Goal: Task Accomplishment & Management: Complete application form

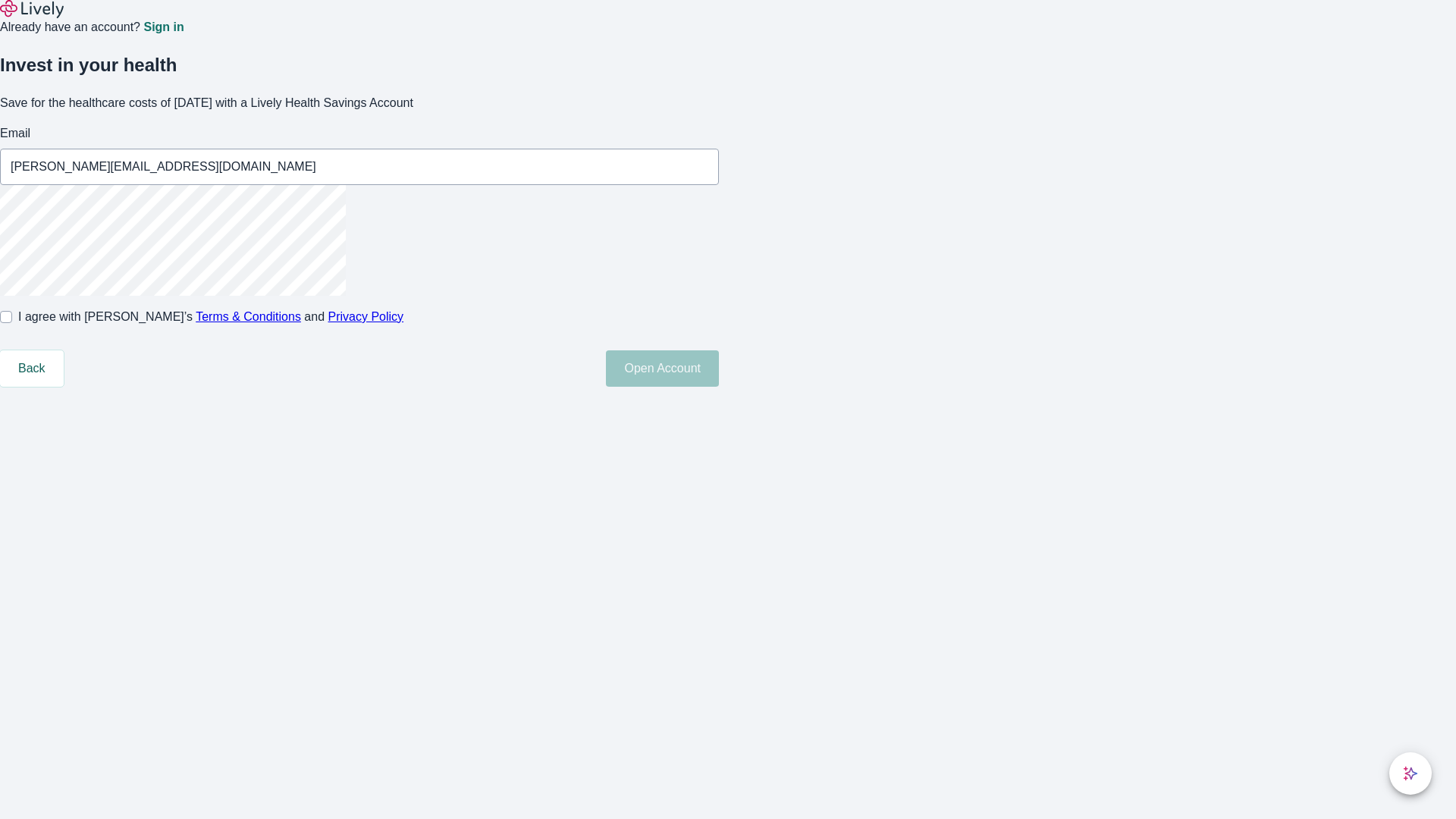
click at [12, 323] on input "I agree with Lively’s Terms & Conditions and Privacy Policy" at bounding box center [6, 317] width 12 height 12
checkbox input "true"
click at [719, 386] on button "Open Account" at bounding box center [662, 368] width 113 height 36
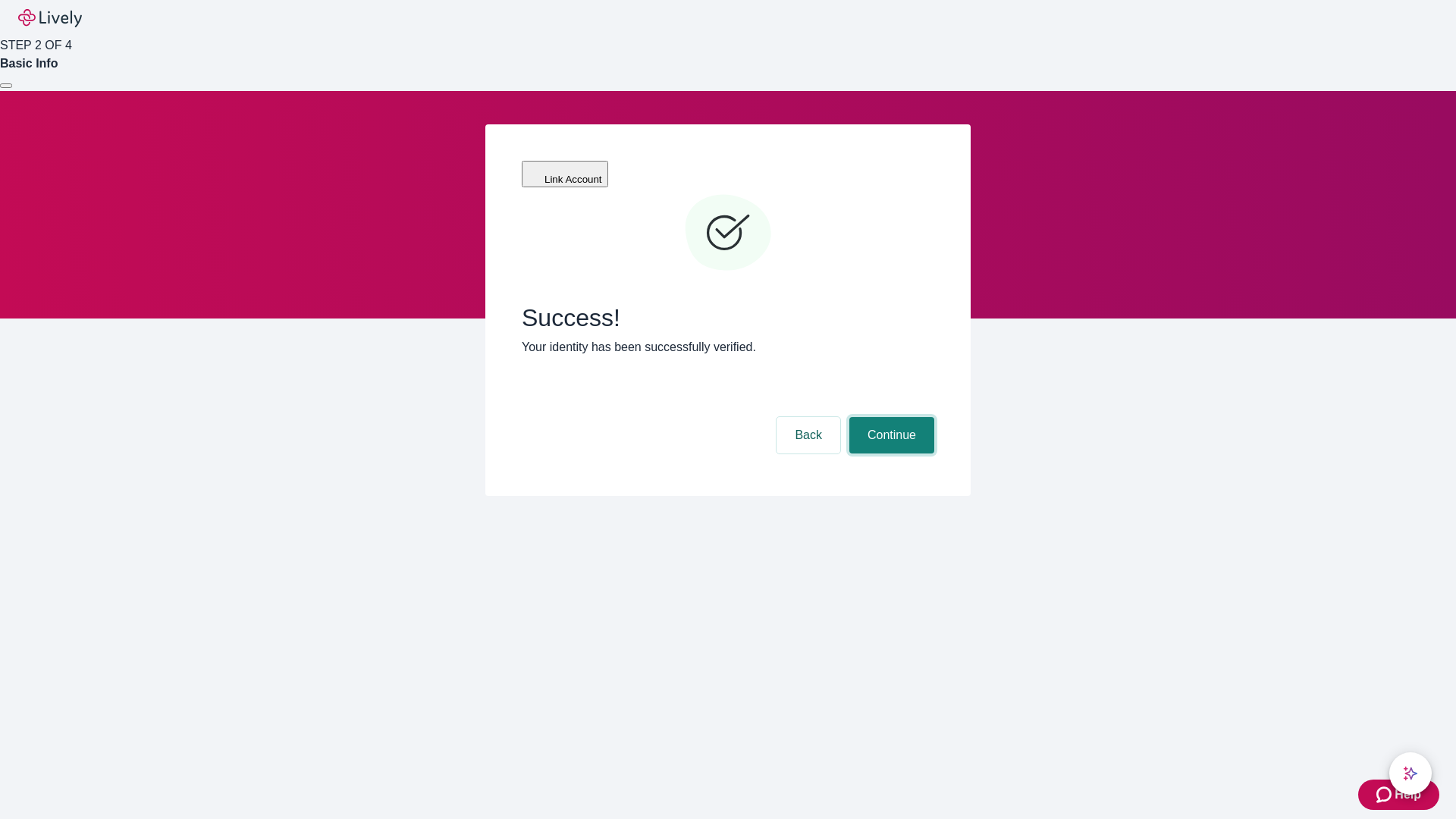
click at [890, 417] on button "Continue" at bounding box center [891, 435] width 85 height 36
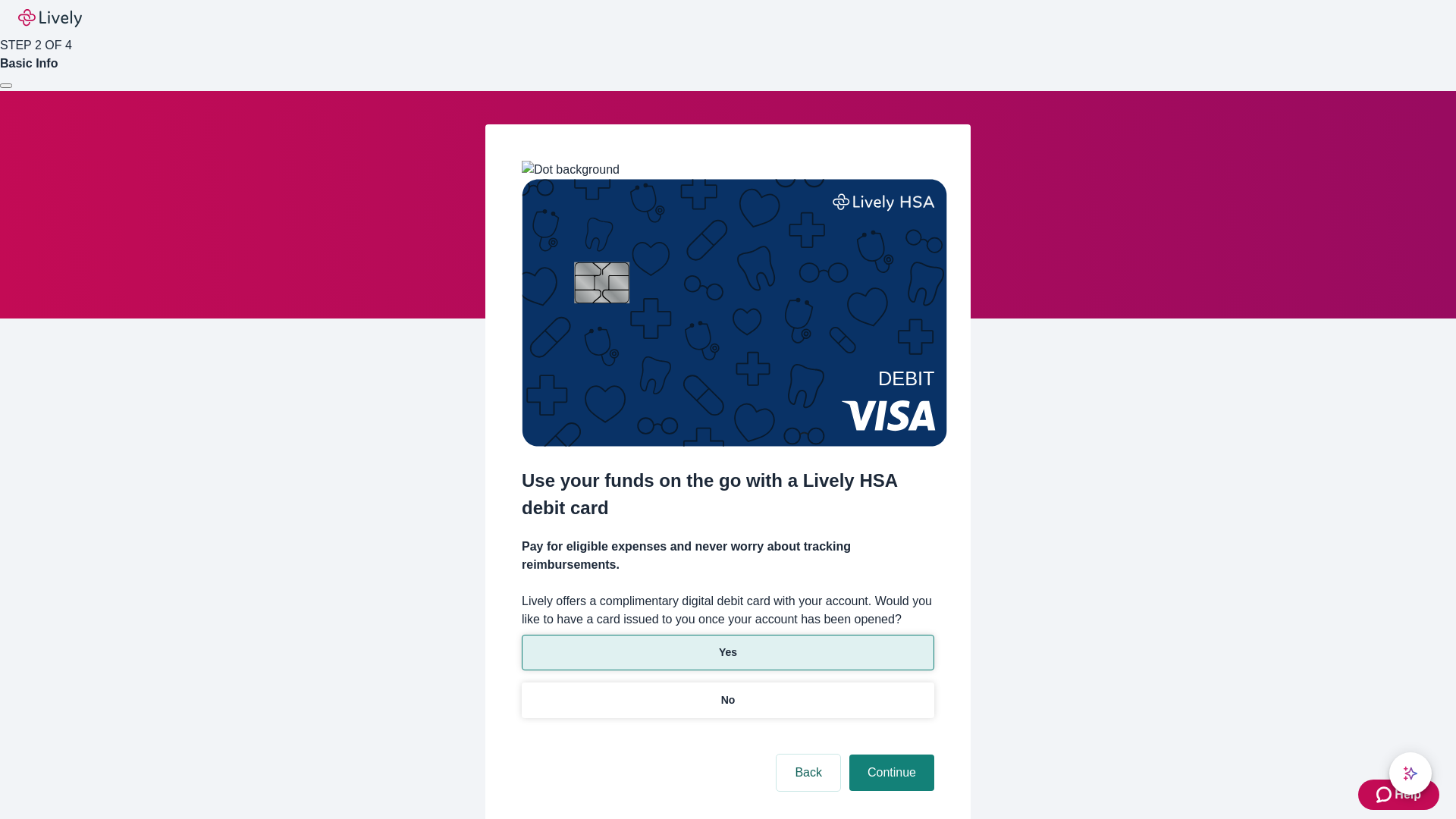
click at [727, 644] on p "Yes" at bounding box center [728, 652] width 18 height 16
click at [890, 754] on button "Continue" at bounding box center [891, 772] width 85 height 36
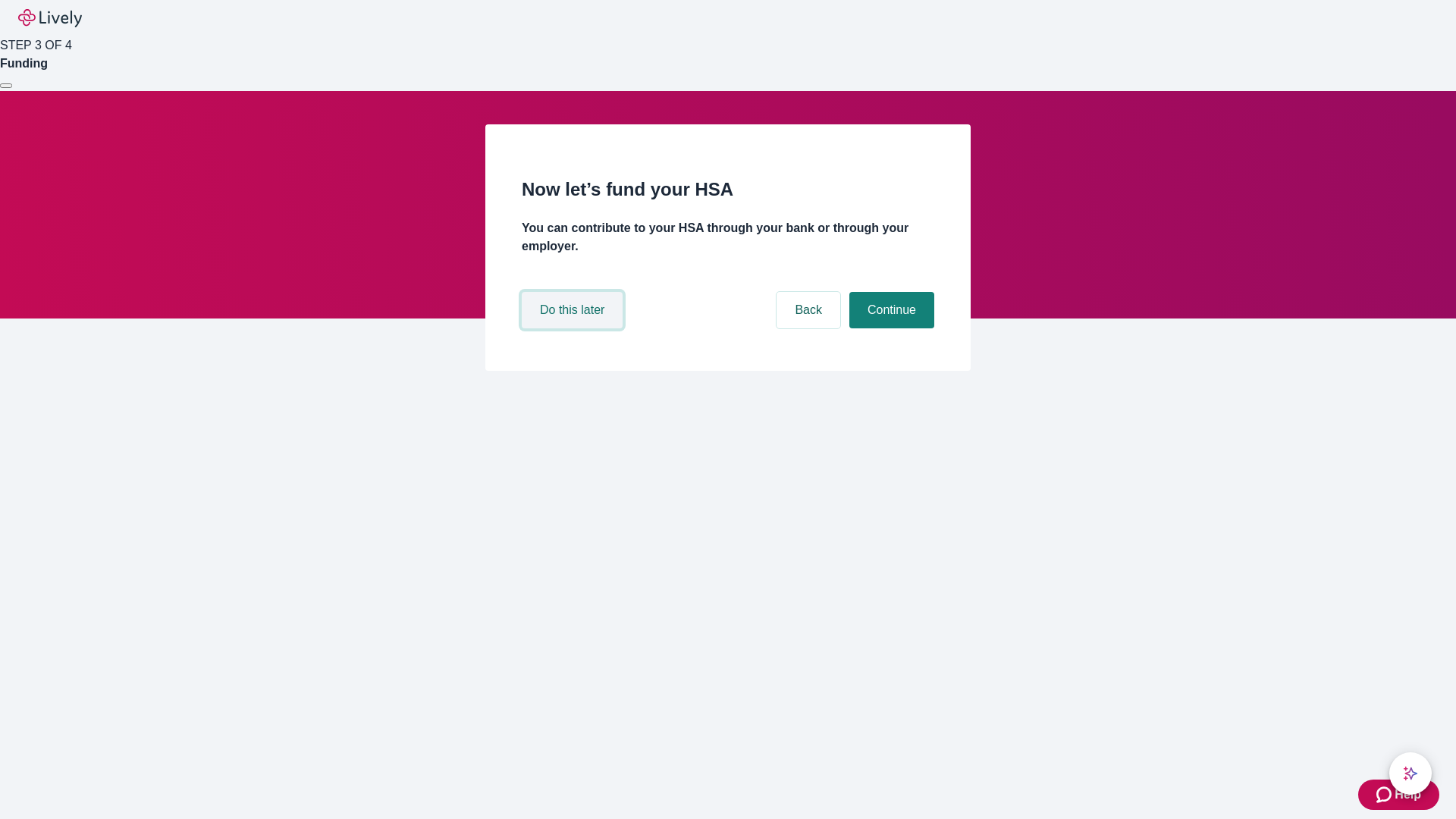
click at [574, 329] on button "Do this later" at bounding box center [572, 309] width 101 height 36
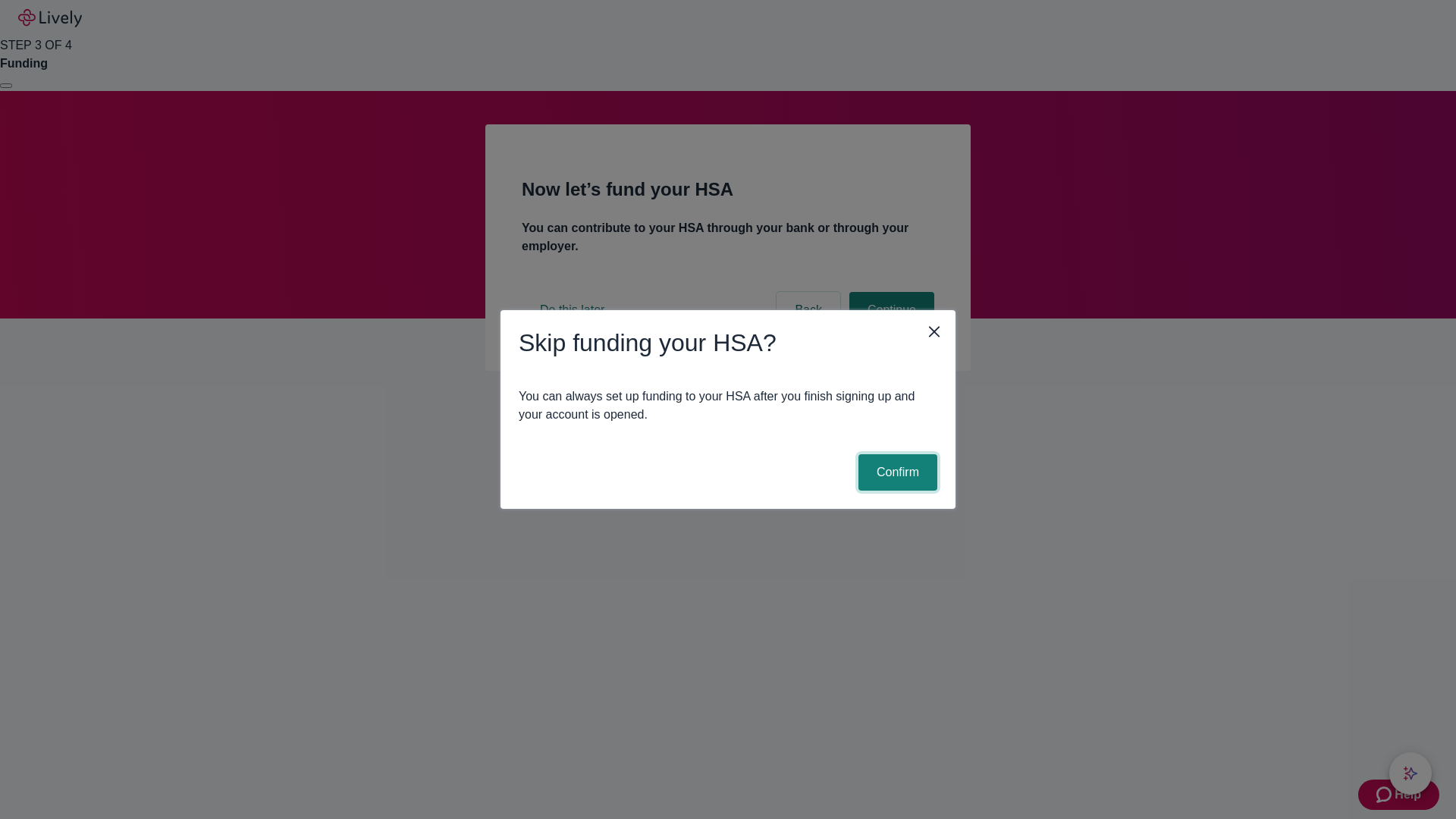
click at [896, 473] on button "Confirm" at bounding box center [897, 472] width 78 height 36
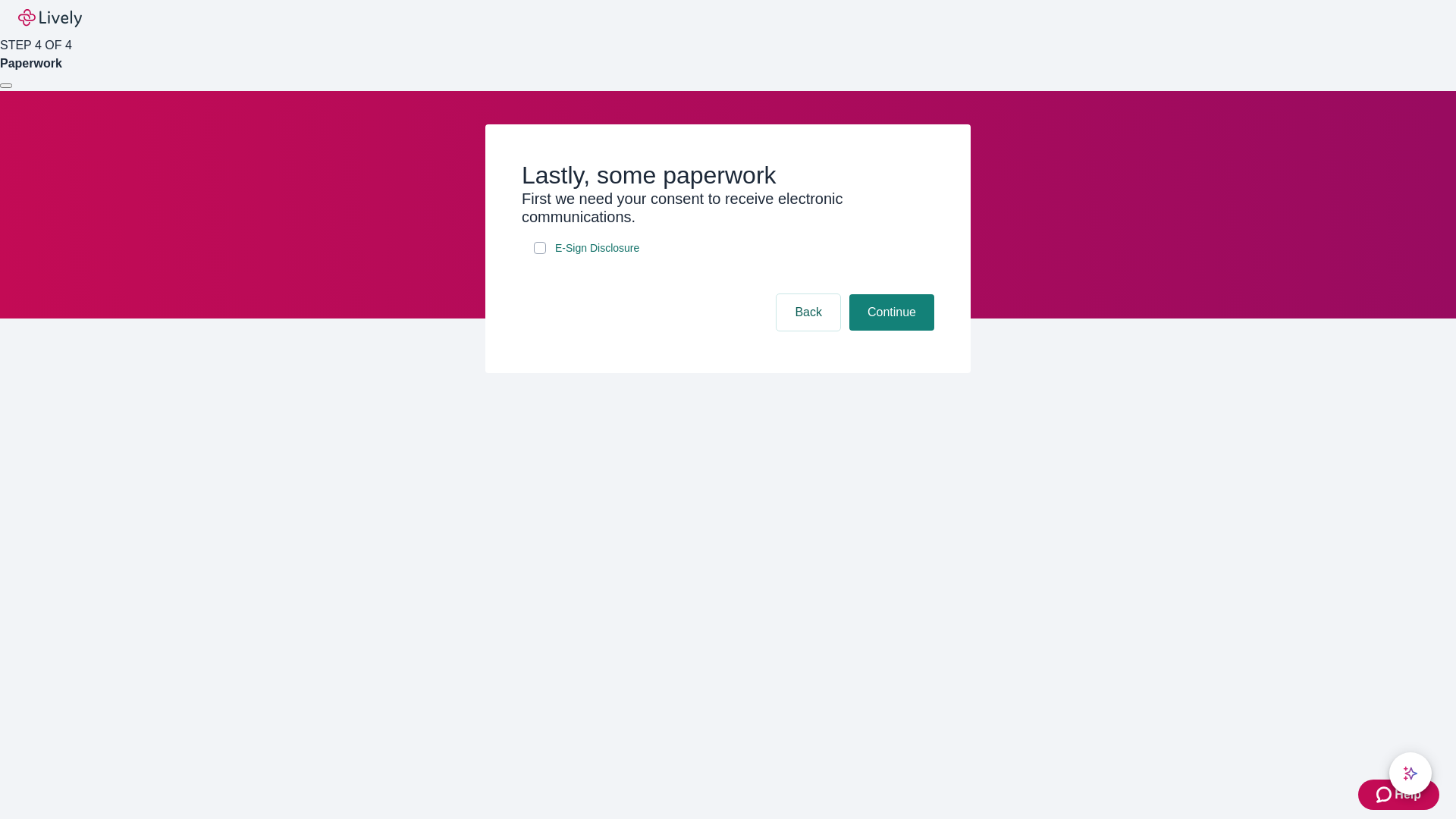
click at [540, 254] on input "E-Sign Disclosure" at bounding box center [540, 248] width 12 height 12
checkbox input "true"
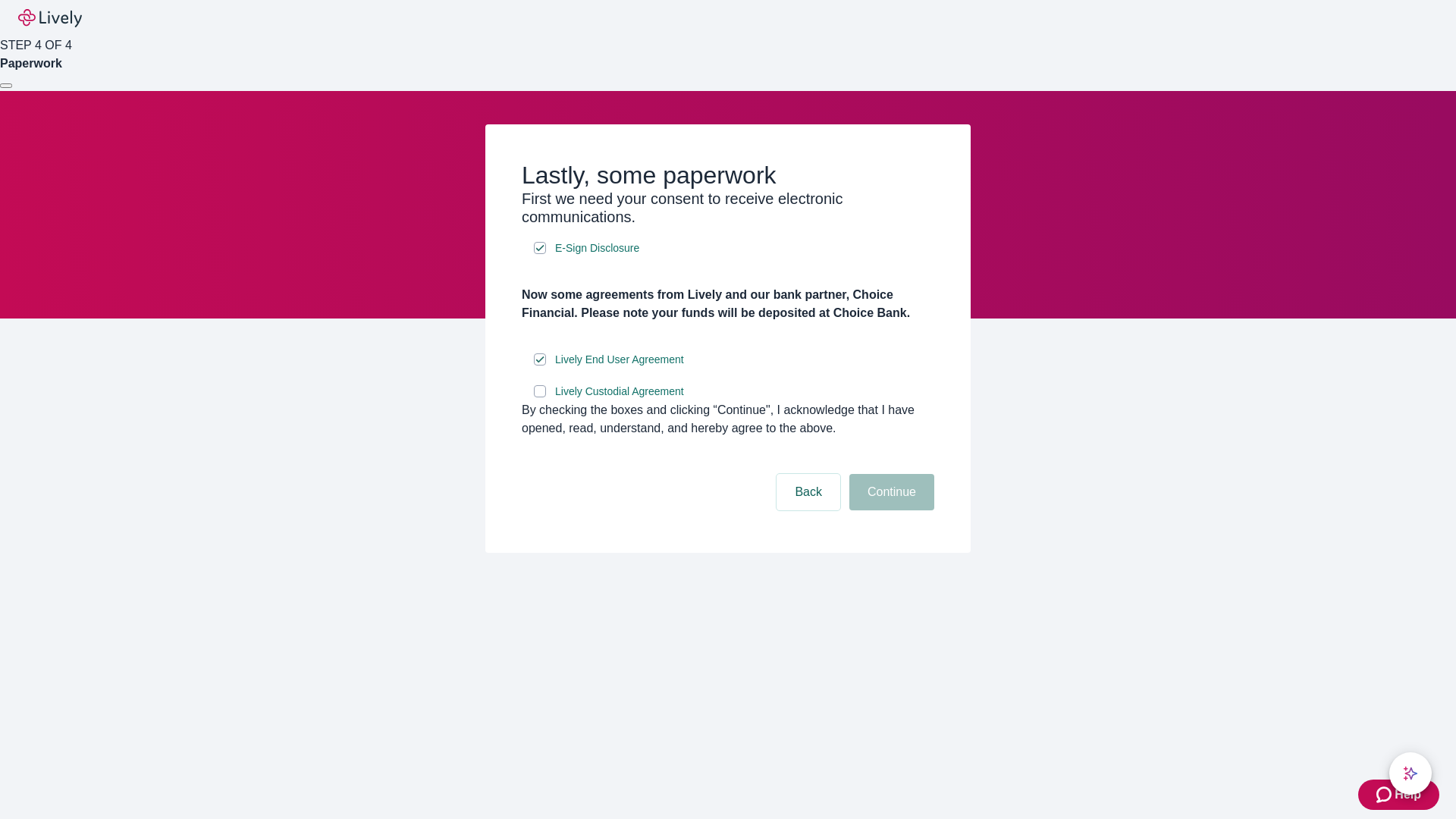
click at [540, 397] on input "Lively Custodial Agreement" at bounding box center [540, 392] width 12 height 12
checkbox input "true"
click at [890, 510] on button "Continue" at bounding box center [891, 492] width 85 height 36
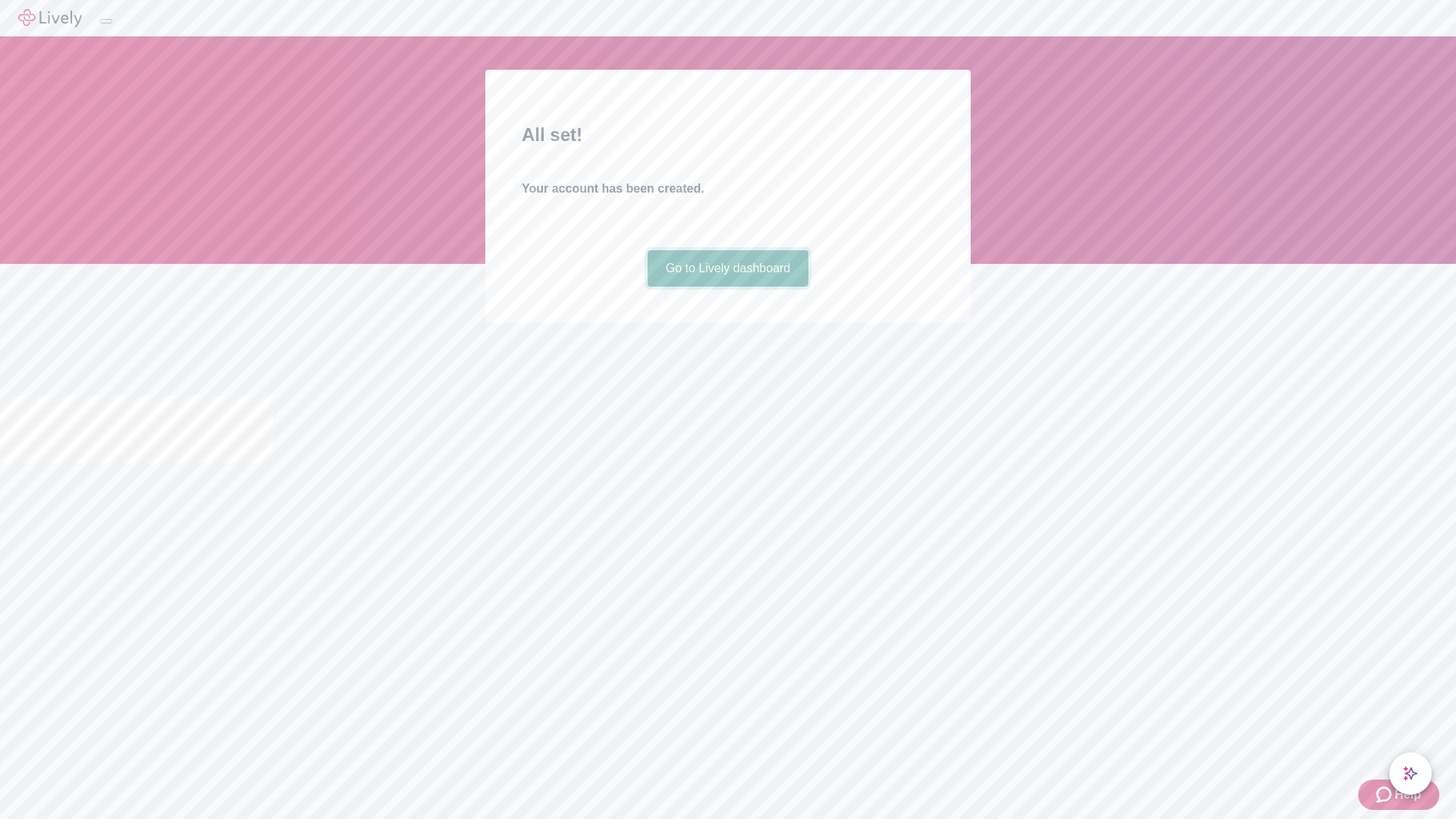
click at [727, 286] on link "Go to Lively dashboard" at bounding box center [728, 268] width 162 height 36
